Goal: Transaction & Acquisition: Download file/media

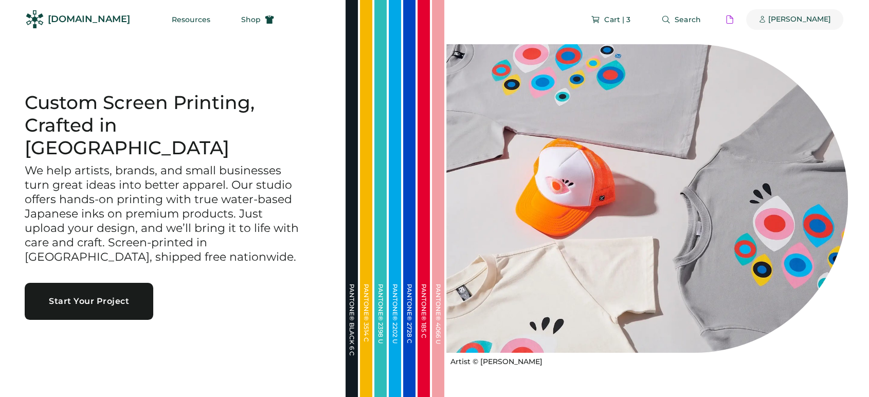
click at [820, 20] on div "[PERSON_NAME]" at bounding box center [800, 19] width 63 height 10
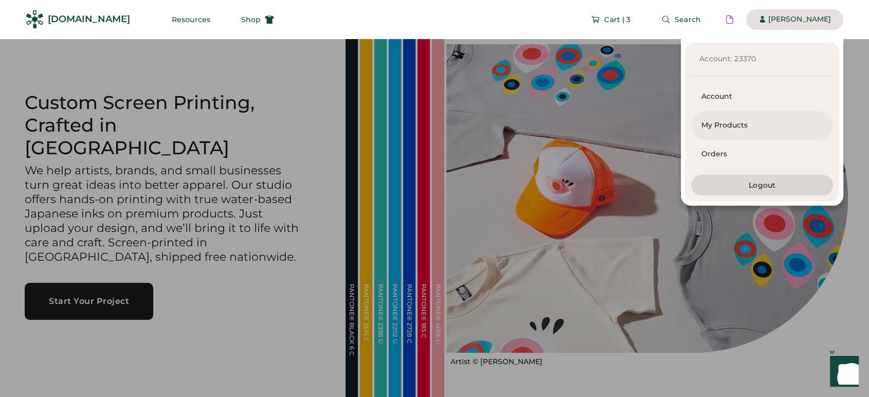
click at [776, 127] on div "My Products" at bounding box center [762, 125] width 121 height 10
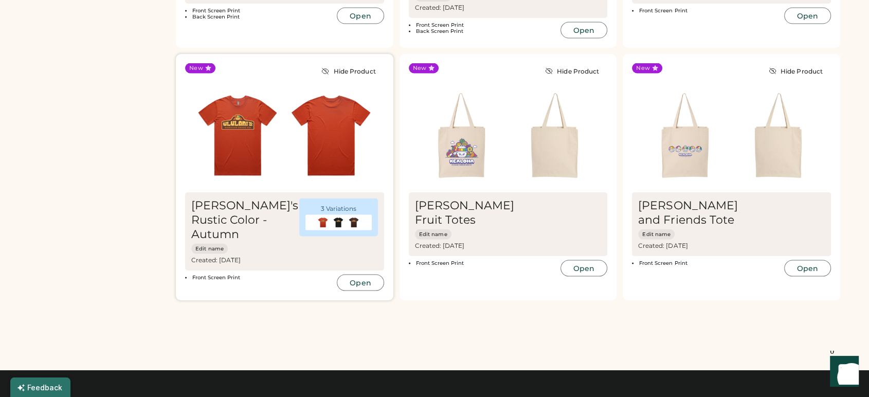
scroll to position [2058, 0]
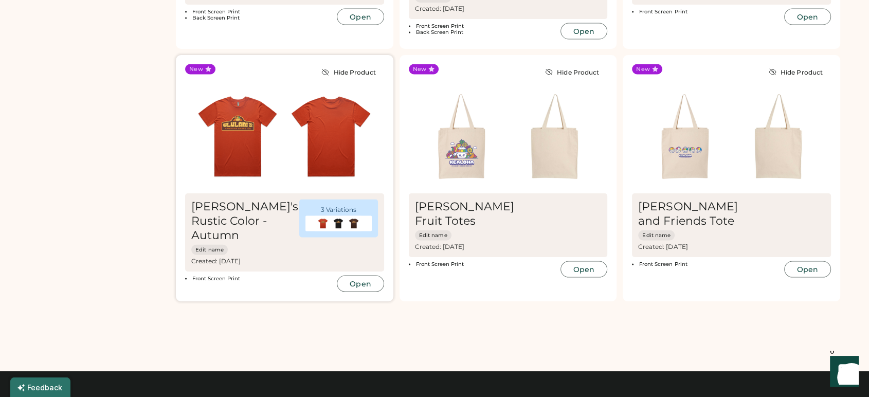
click at [238, 136] on img at bounding box center [237, 136] width 93 height 93
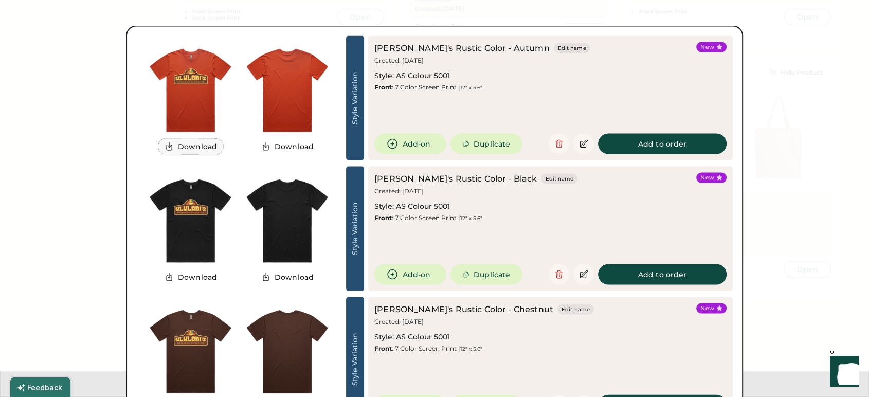
click at [202, 147] on button "Download" at bounding box center [190, 146] width 65 height 15
click at [189, 276] on button "Download" at bounding box center [190, 277] width 65 height 15
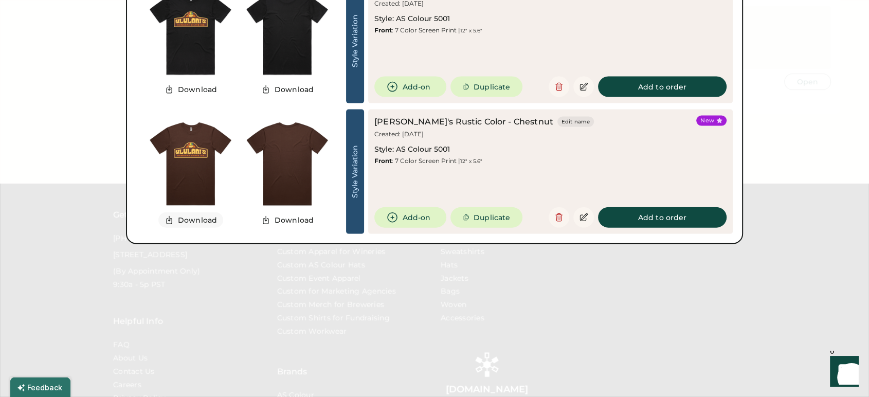
scroll to position [2254, 0]
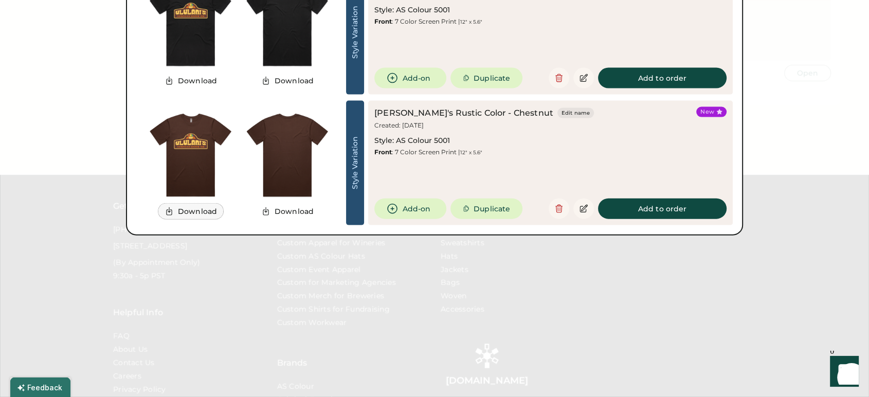
click at [185, 212] on button "Download" at bounding box center [190, 211] width 65 height 15
click at [117, 109] on div at bounding box center [434, 198] width 869 height 397
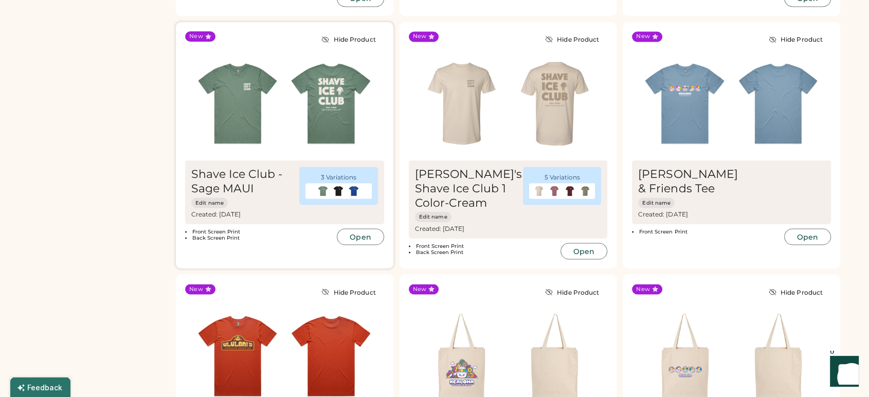
scroll to position [1840, 0]
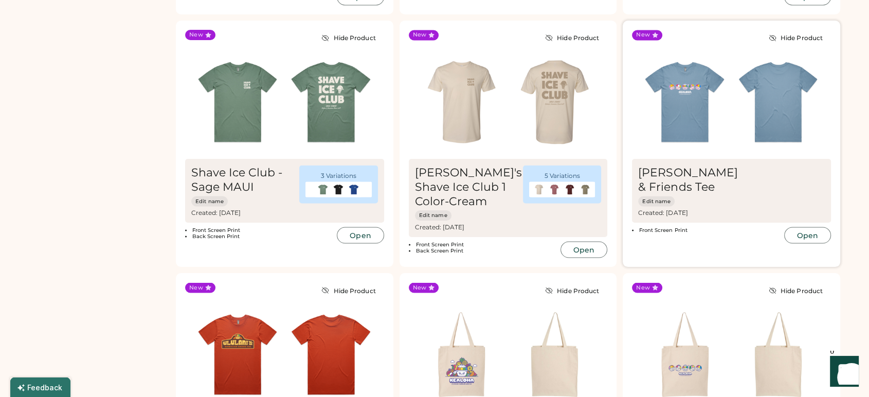
click at [714, 97] on img at bounding box center [684, 102] width 93 height 93
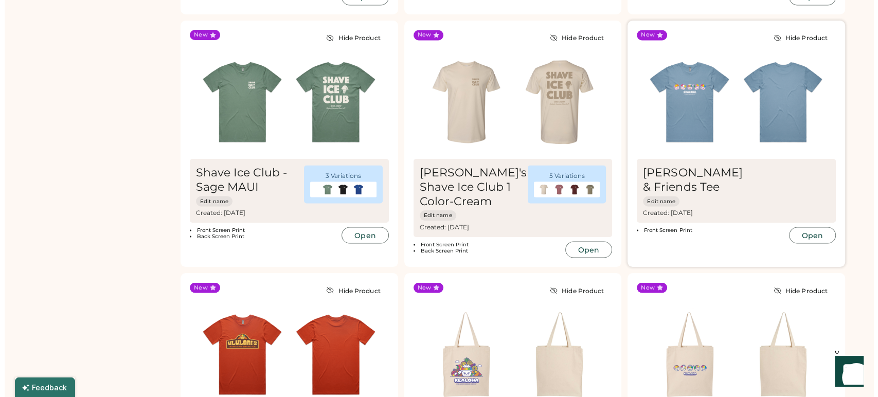
scroll to position [1849, 0]
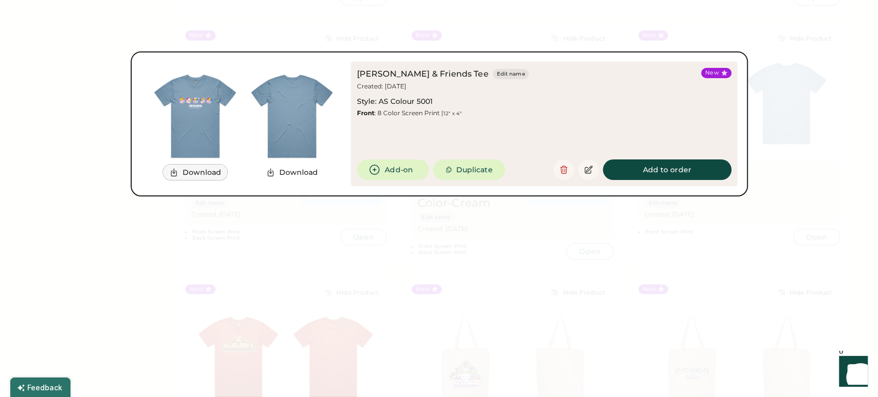
click at [177, 178] on button "Download" at bounding box center [195, 172] width 65 height 15
click at [98, 171] on div at bounding box center [439, 198] width 878 height 397
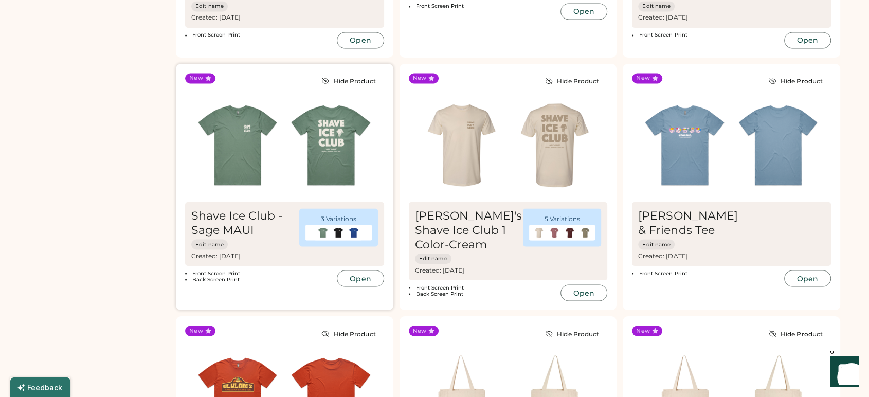
scroll to position [1796, 0]
click at [327, 170] on img at bounding box center [330, 145] width 93 height 93
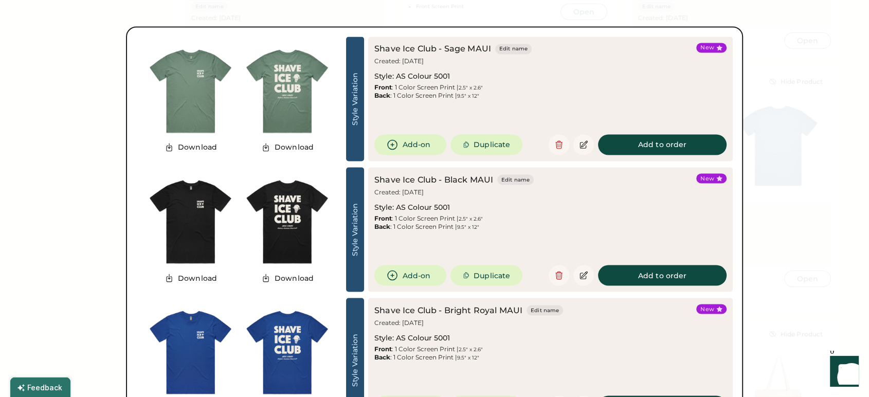
click at [792, 56] on div at bounding box center [434, 198] width 869 height 397
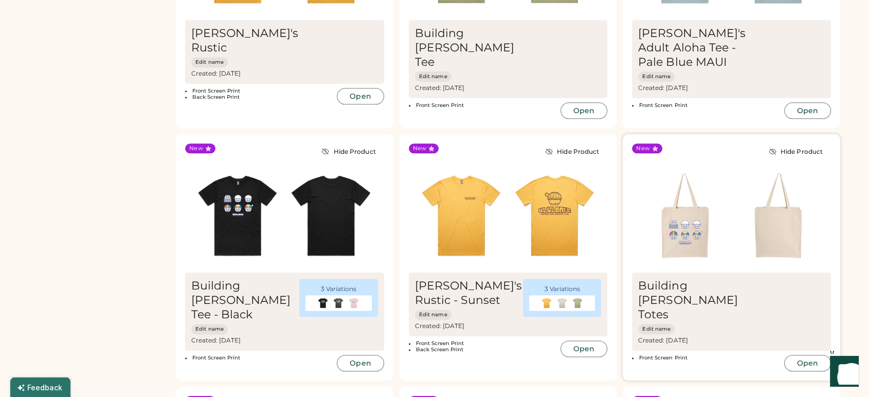
scroll to position [1220, 0]
click at [506, 245] on img at bounding box center [461, 216] width 93 height 93
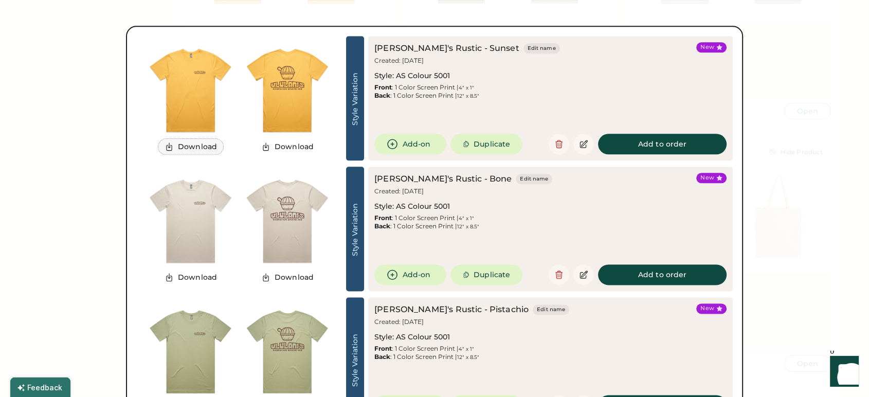
click at [209, 148] on button "Download" at bounding box center [190, 146] width 65 height 15
click at [287, 146] on button "Download" at bounding box center [287, 146] width 65 height 15
click at [187, 273] on button "Download" at bounding box center [190, 277] width 65 height 15
click at [285, 276] on button "Download" at bounding box center [287, 277] width 65 height 15
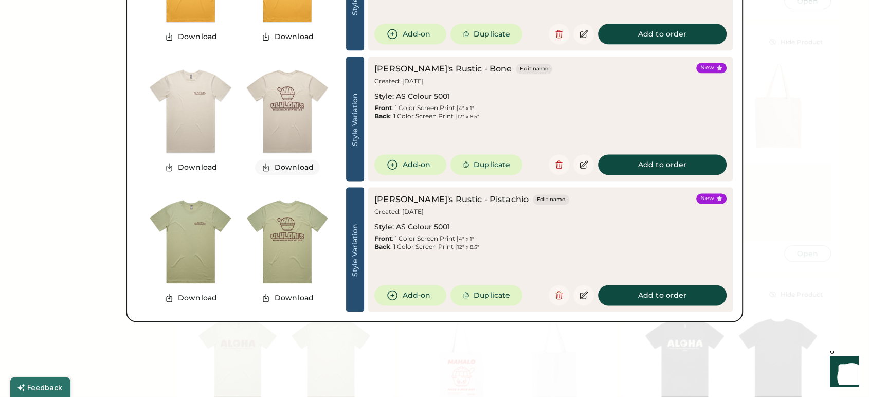
scroll to position [1338, 0]
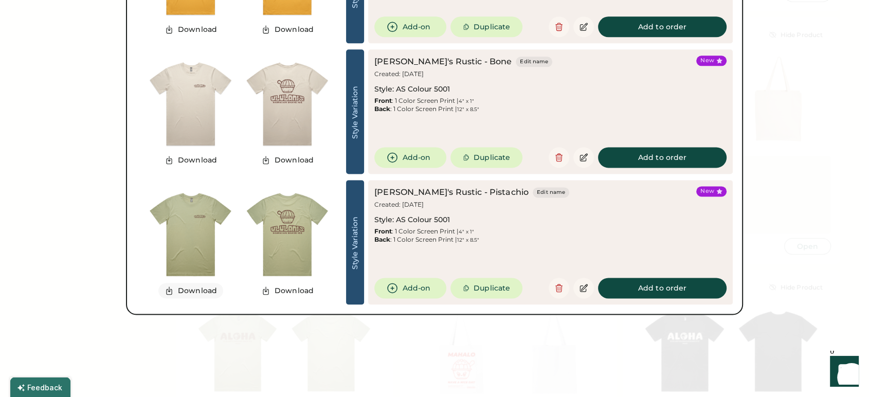
click at [189, 292] on button "Download" at bounding box center [190, 290] width 65 height 15
click at [296, 288] on button "Download" at bounding box center [287, 290] width 65 height 15
click at [104, 210] on div at bounding box center [434, 198] width 869 height 397
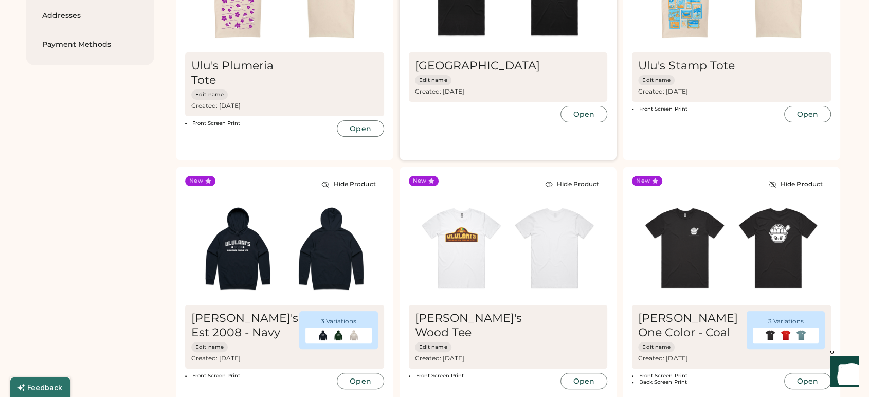
scroll to position [177, 0]
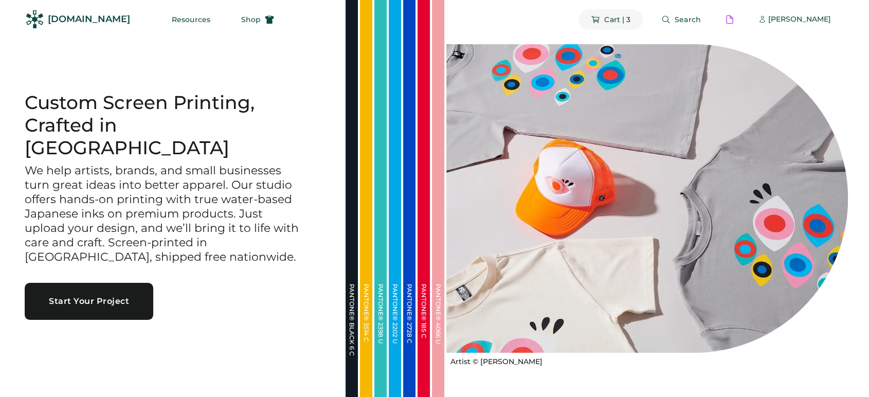
click at [622, 20] on button "Cart | 3" at bounding box center [611, 19] width 64 height 21
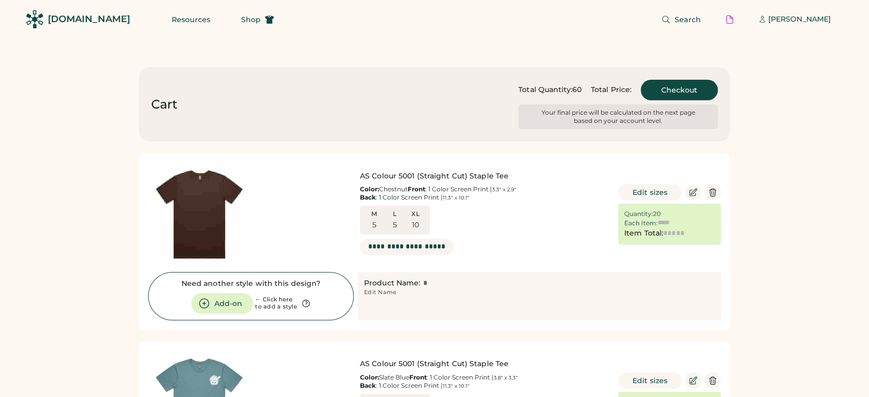
type input "******"
type input "*******"
type input "******"
type input "*******"
type input "******"
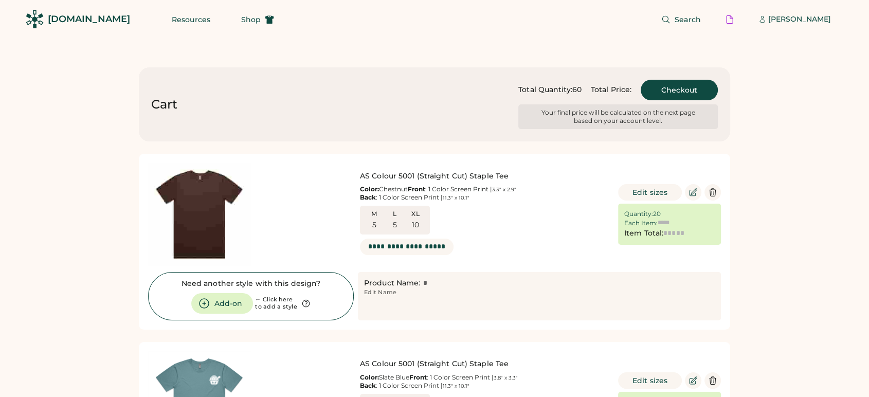
type input "*******"
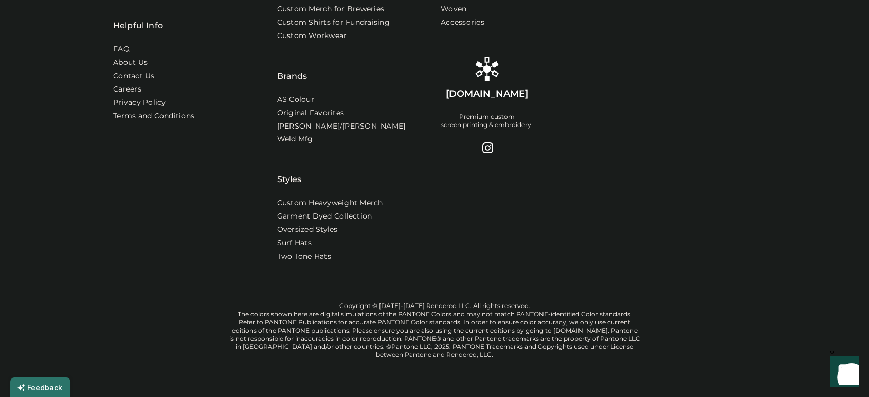
scroll to position [1045, 0]
